Goal: Task Accomplishment & Management: Manage account settings

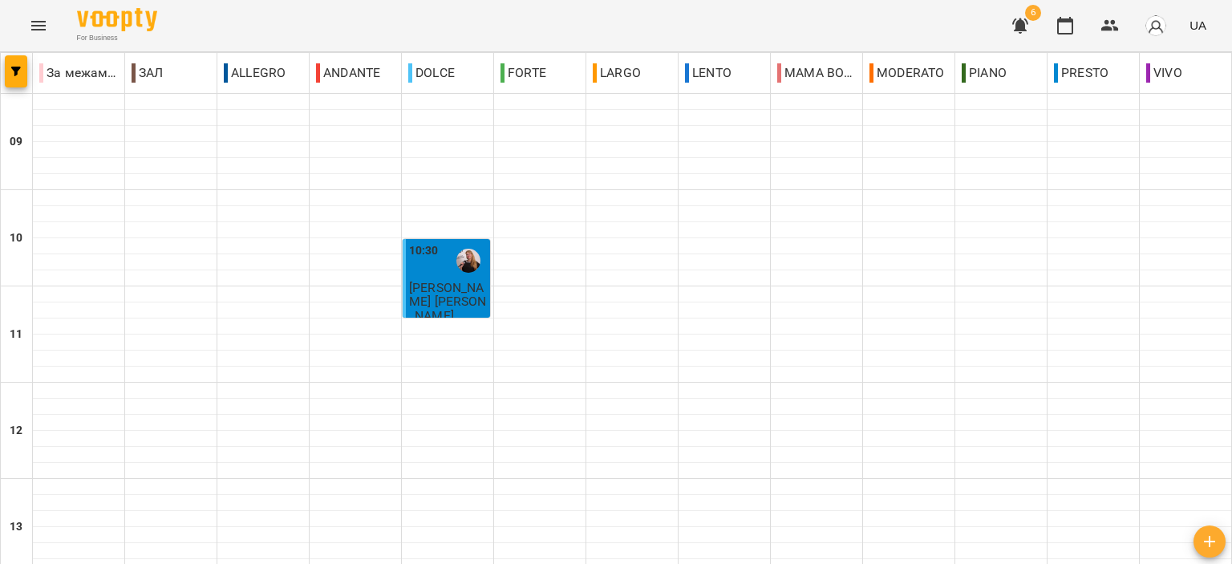
scroll to position [401, 0]
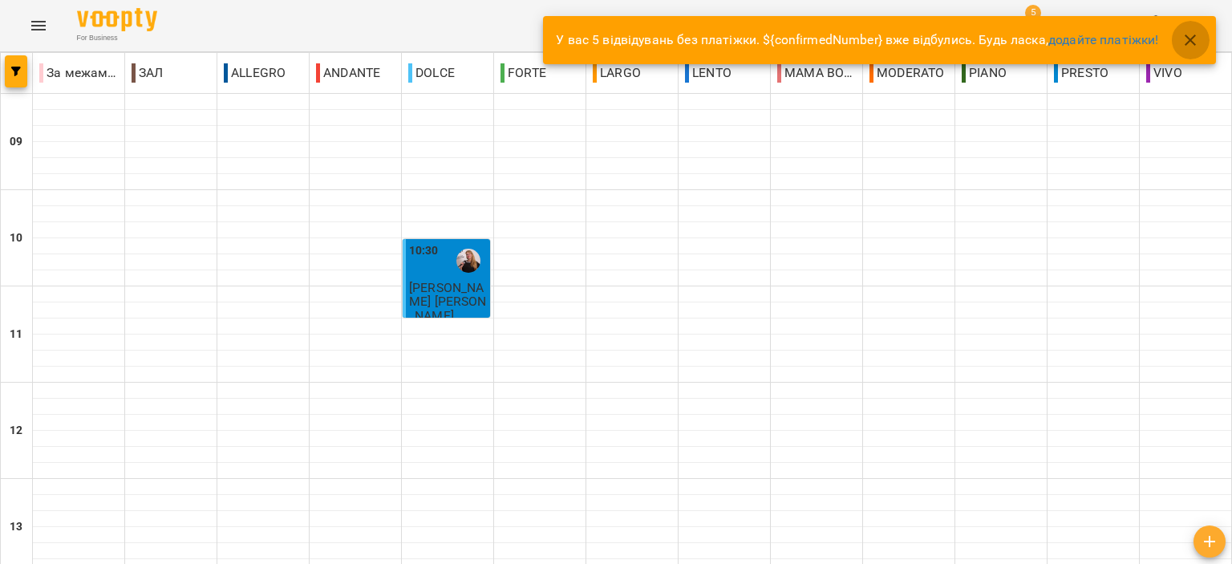
click at [1185, 30] on icon "button" at bounding box center [1190, 39] width 19 height 19
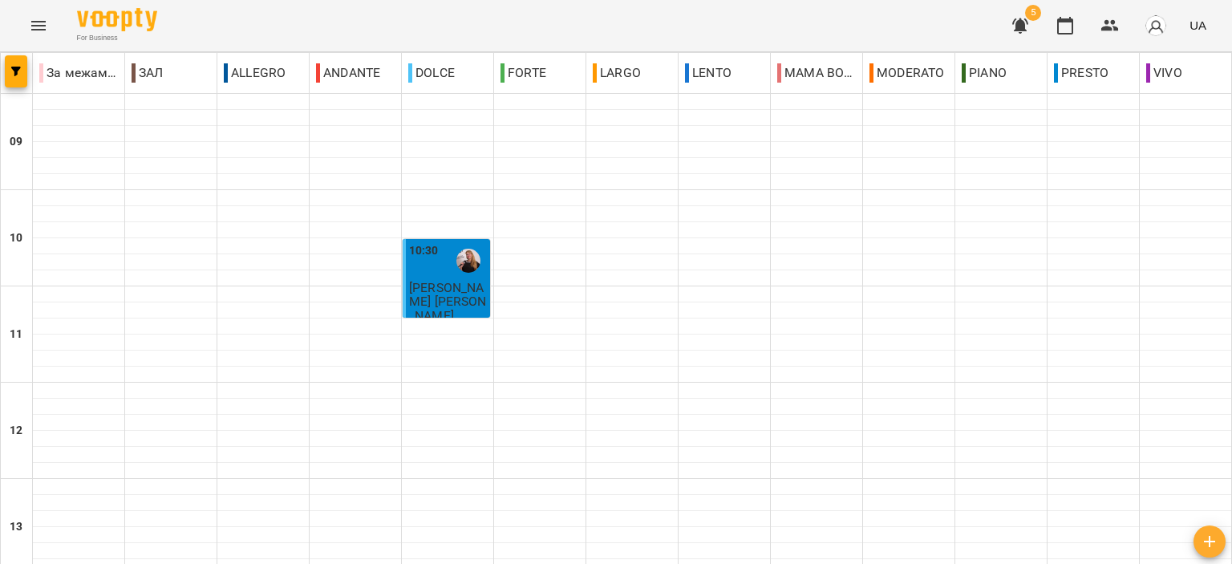
scroll to position [642, 0]
click at [1038, 23] on button "button" at bounding box center [1020, 25] width 39 height 39
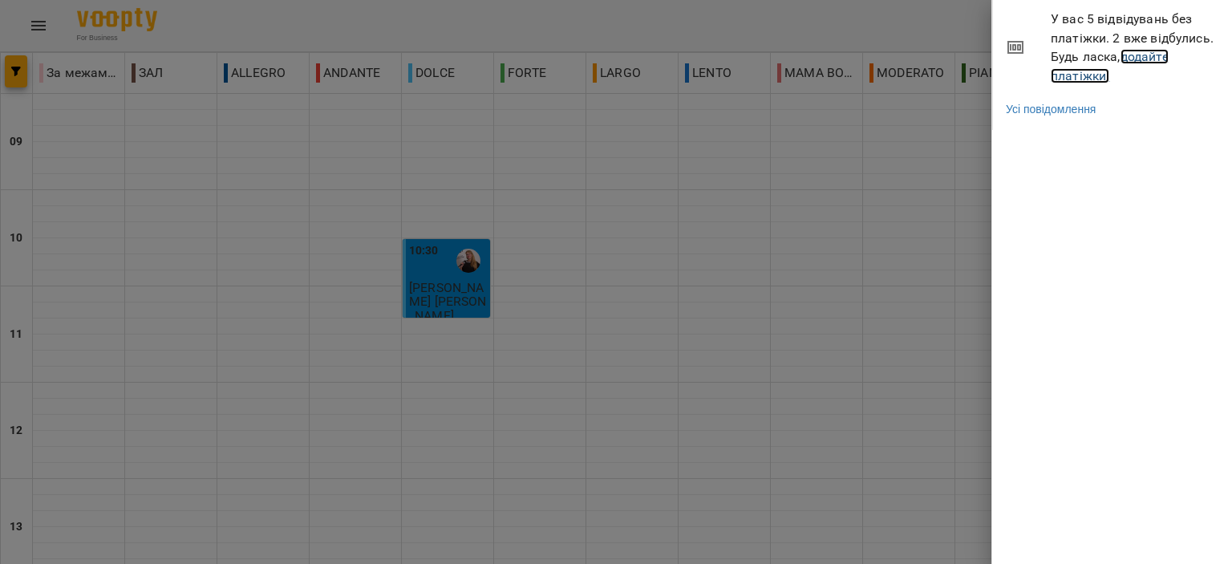
click at [1094, 70] on link "додайте платіжки!" at bounding box center [1110, 66] width 118 height 34
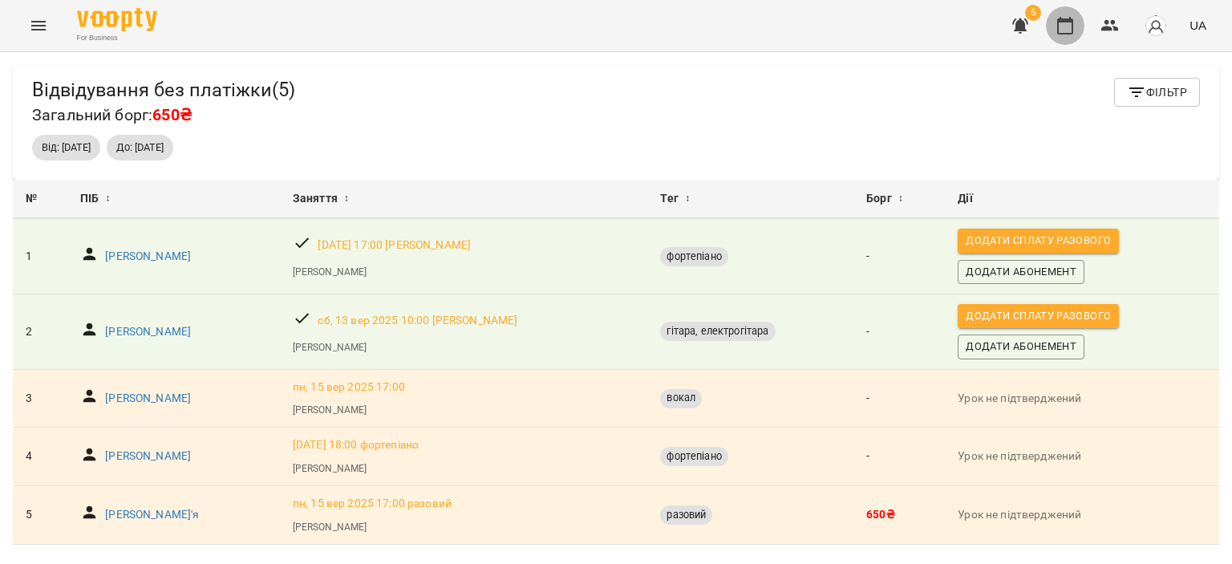
click at [1073, 31] on icon "button" at bounding box center [1065, 26] width 16 height 18
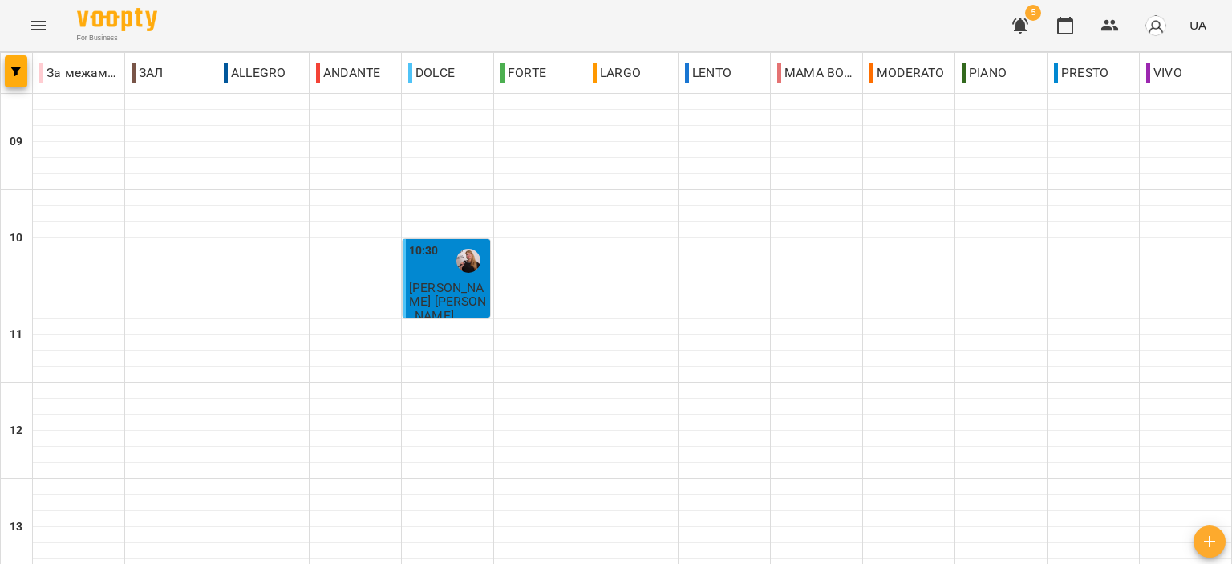
scroll to position [630, 0]
click at [1021, 22] on icon "button" at bounding box center [1020, 25] width 16 height 15
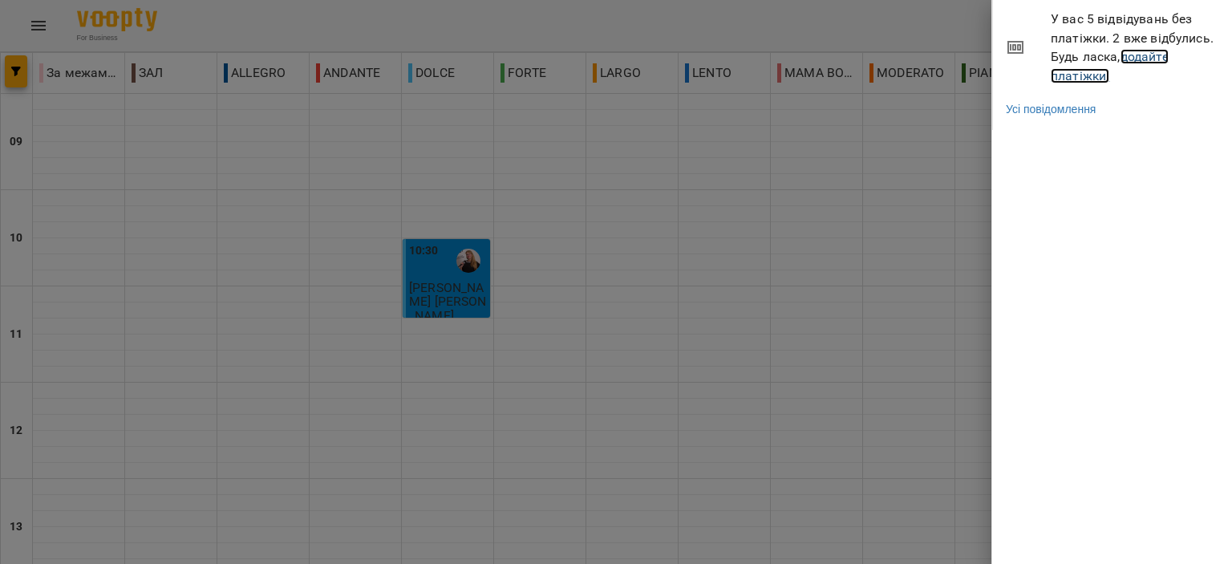
click at [1089, 73] on link "додайте платіжки!" at bounding box center [1110, 66] width 118 height 34
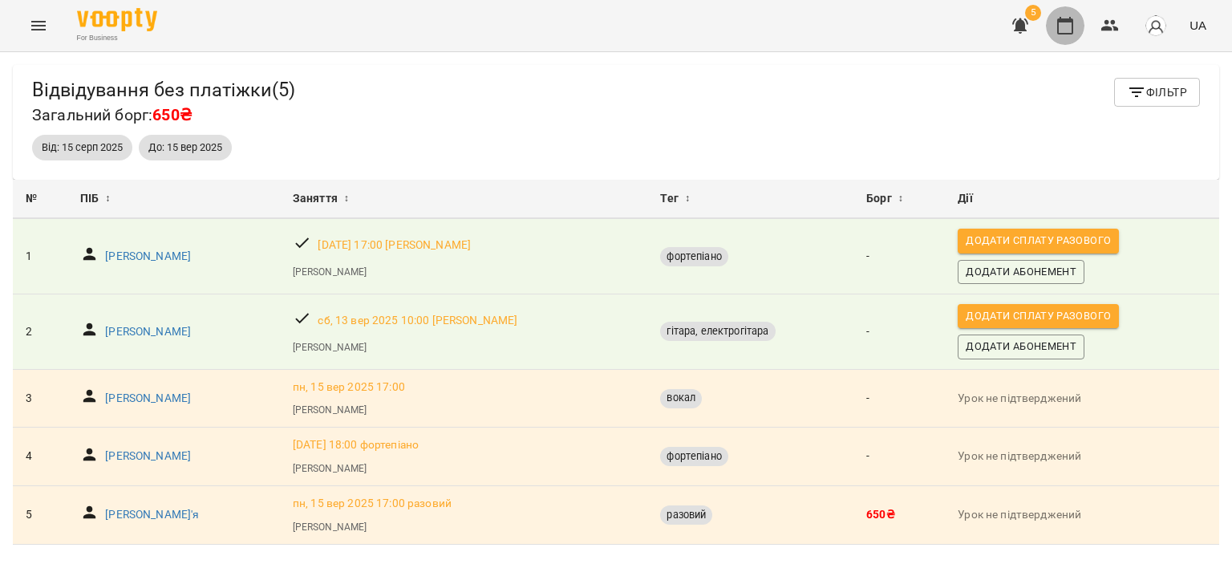
click at [1063, 21] on icon "button" at bounding box center [1065, 26] width 16 height 18
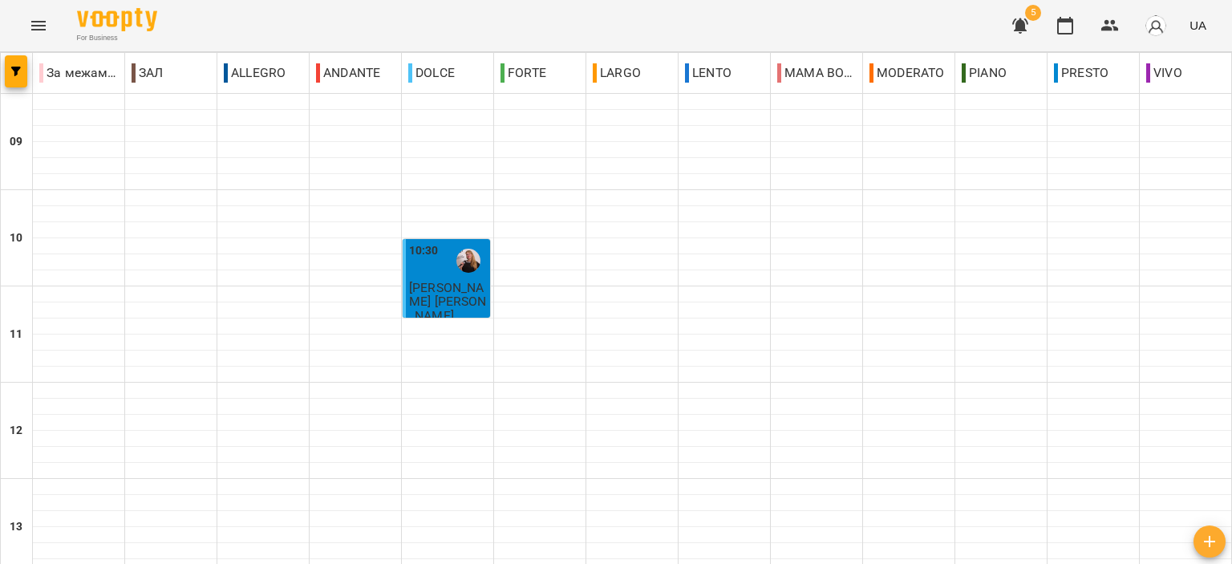
scroll to position [722, 0]
click at [1030, 22] on icon "button" at bounding box center [1020, 25] width 19 height 19
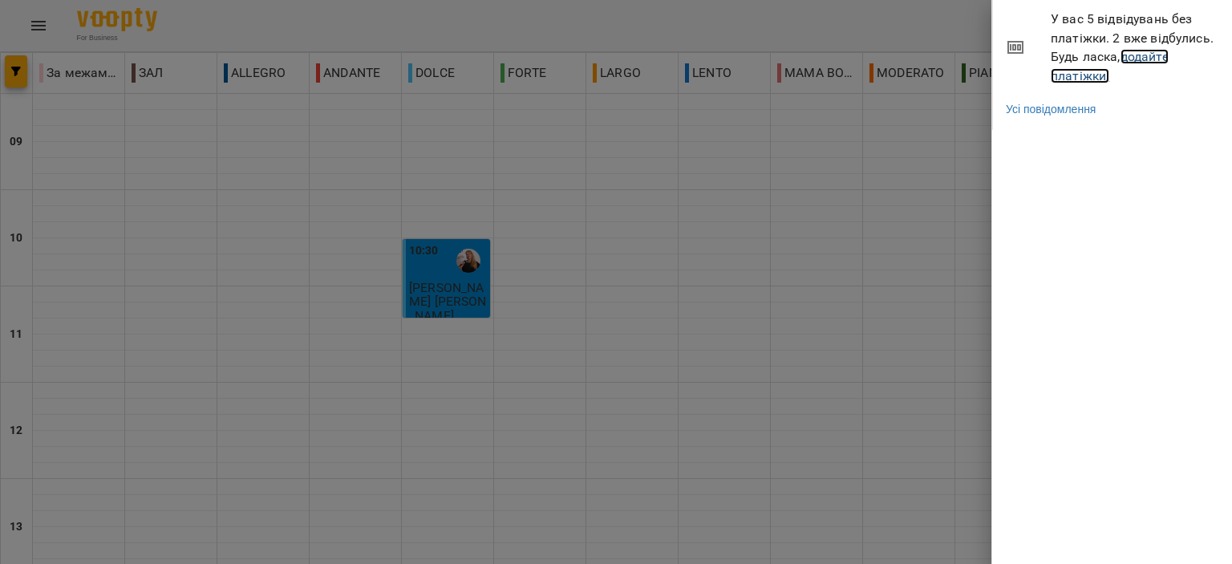
click at [1101, 76] on link "додайте платіжки!" at bounding box center [1110, 66] width 118 height 34
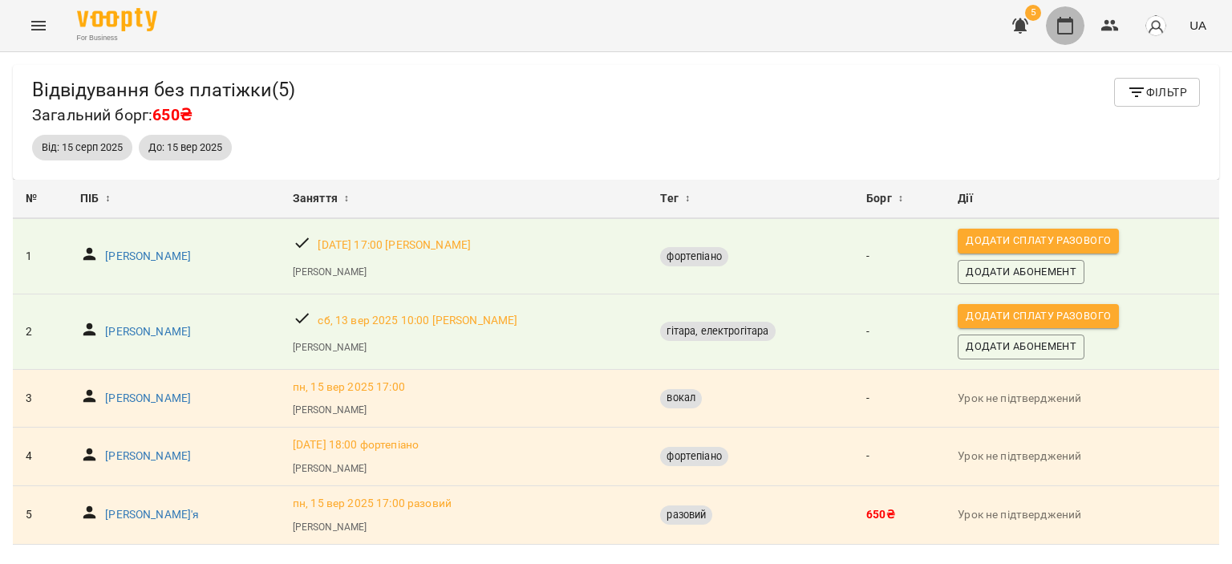
click at [1070, 22] on icon "button" at bounding box center [1065, 26] width 16 height 18
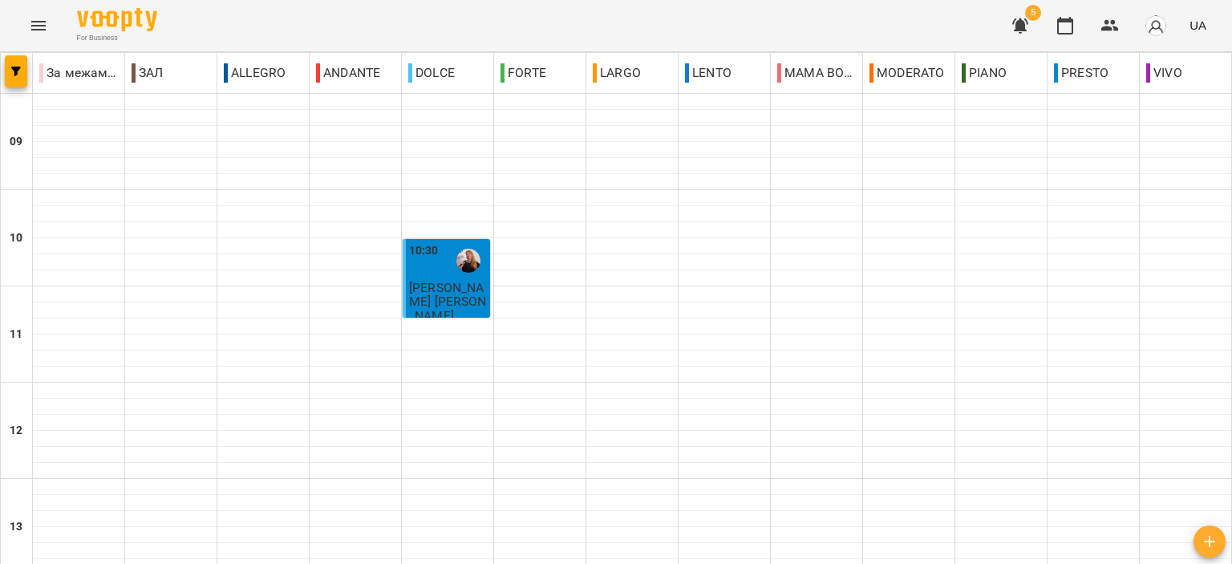
scroll to position [722, 0]
